Goal: Complete application form: Complete application form

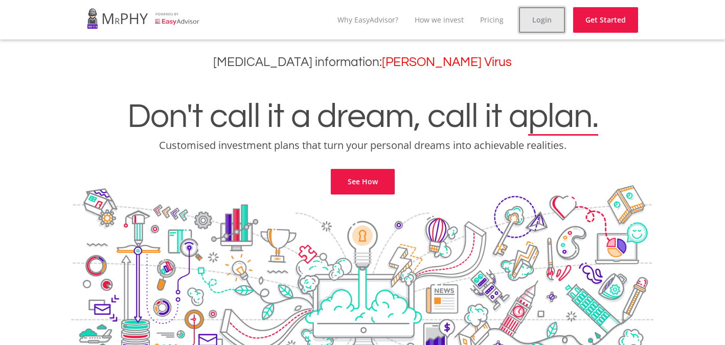
click at [542, 13] on link "Login" at bounding box center [542, 20] width 46 height 26
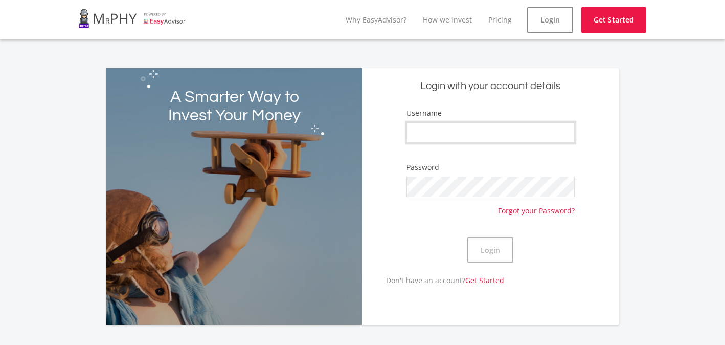
click at [444, 124] on input "Username" at bounding box center [490, 132] width 168 height 20
type input "GiloKitch"
click at [488, 250] on button "Login" at bounding box center [490, 250] width 46 height 26
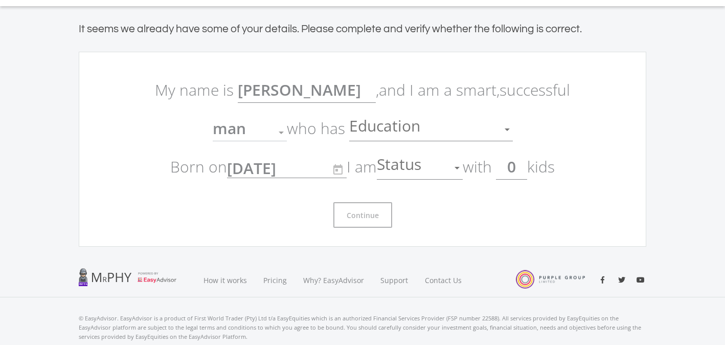
scroll to position [49, 0]
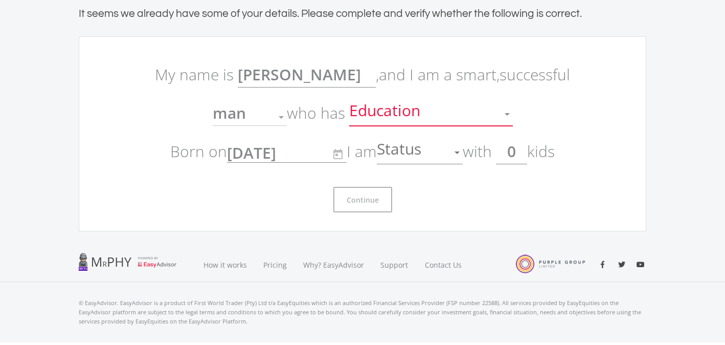
click at [509, 113] on div at bounding box center [507, 114] width 5 height 3
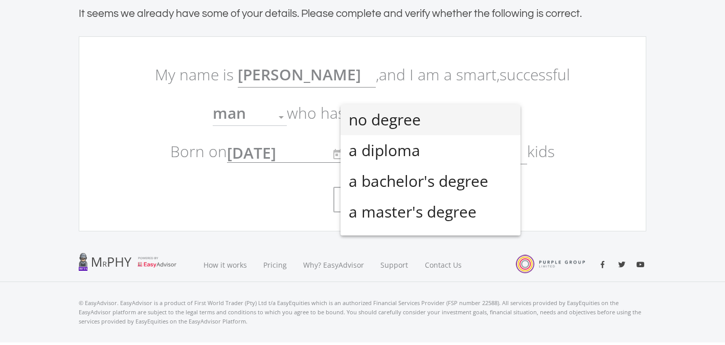
click at [425, 126] on span "no degree" at bounding box center [431, 119] width 164 height 31
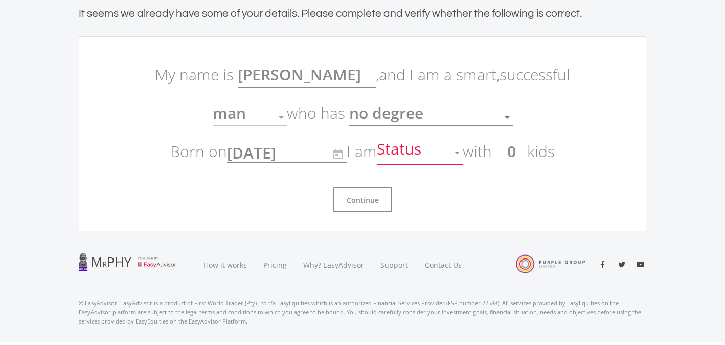
click at [460, 152] on div at bounding box center [456, 152] width 5 height 3
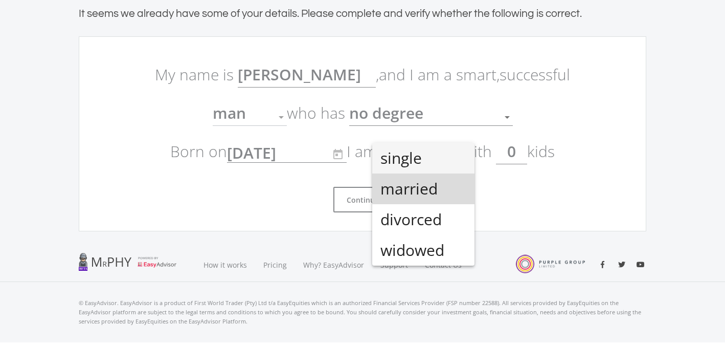
click at [430, 190] on span "married" at bounding box center [423, 188] width 86 height 31
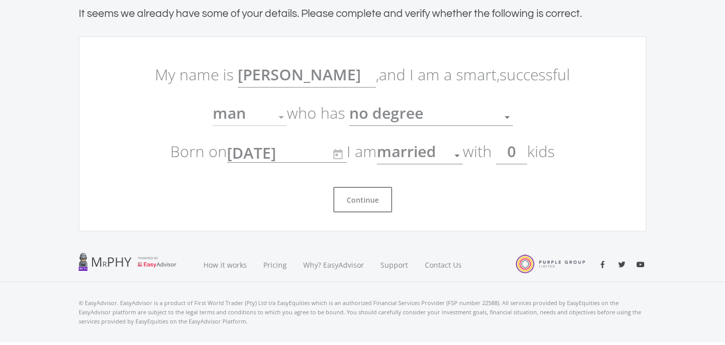
click at [523, 150] on input "0" at bounding box center [511, 152] width 31 height 26
type input "2"
click at [361, 200] on button "Continue" at bounding box center [362, 200] width 59 height 26
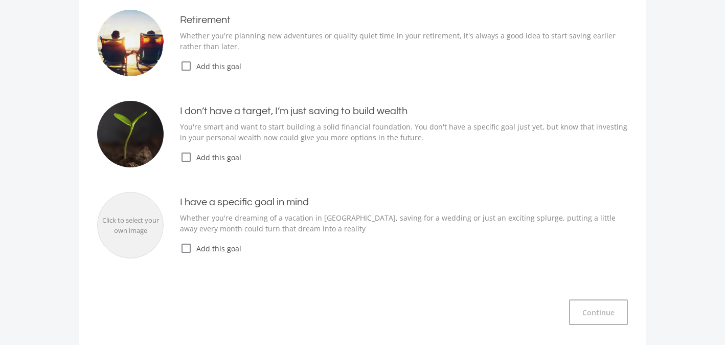
scroll to position [165, 0]
click at [186, 155] on icon "check_box_outline_blank" at bounding box center [186, 157] width 12 height 12
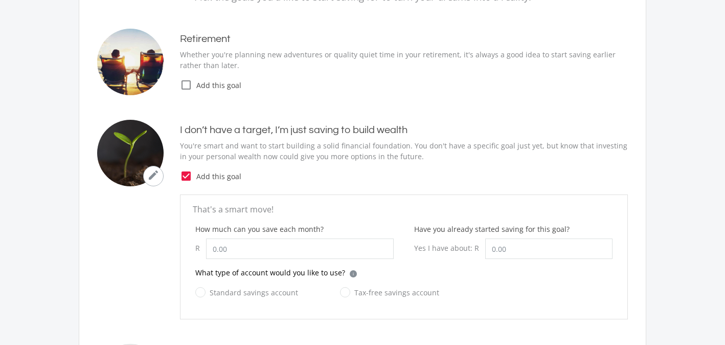
scroll to position [145, 0]
click at [189, 178] on icon "check_box" at bounding box center [186, 177] width 12 height 12
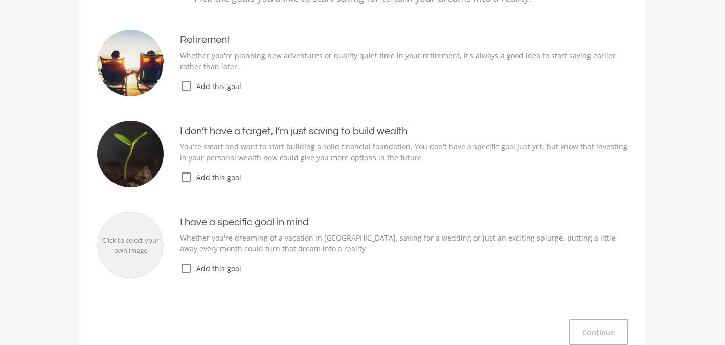
click at [187, 84] on icon "check_box_outline_blank" at bounding box center [186, 86] width 12 height 12
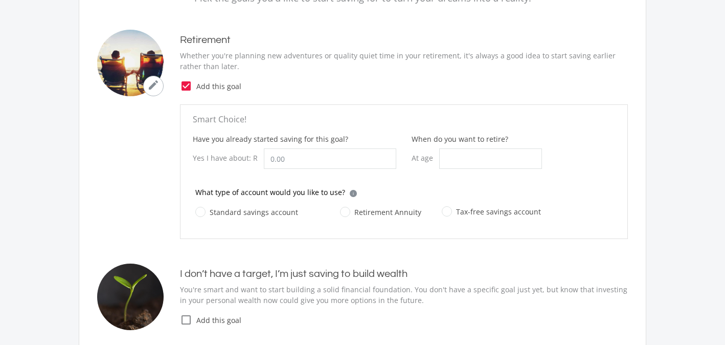
click at [187, 83] on icon "check_box" at bounding box center [186, 86] width 12 height 12
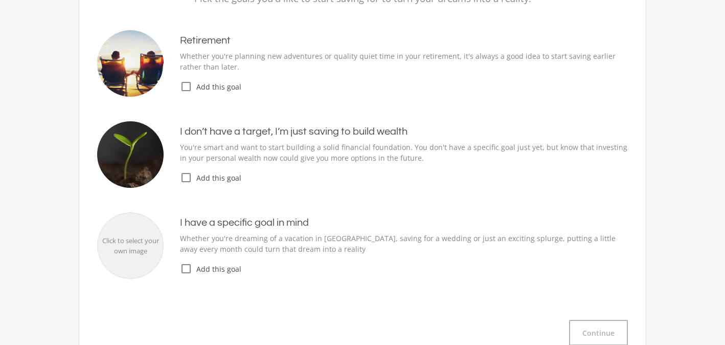
scroll to position [0, 0]
